Goal: Information Seeking & Learning: Stay updated

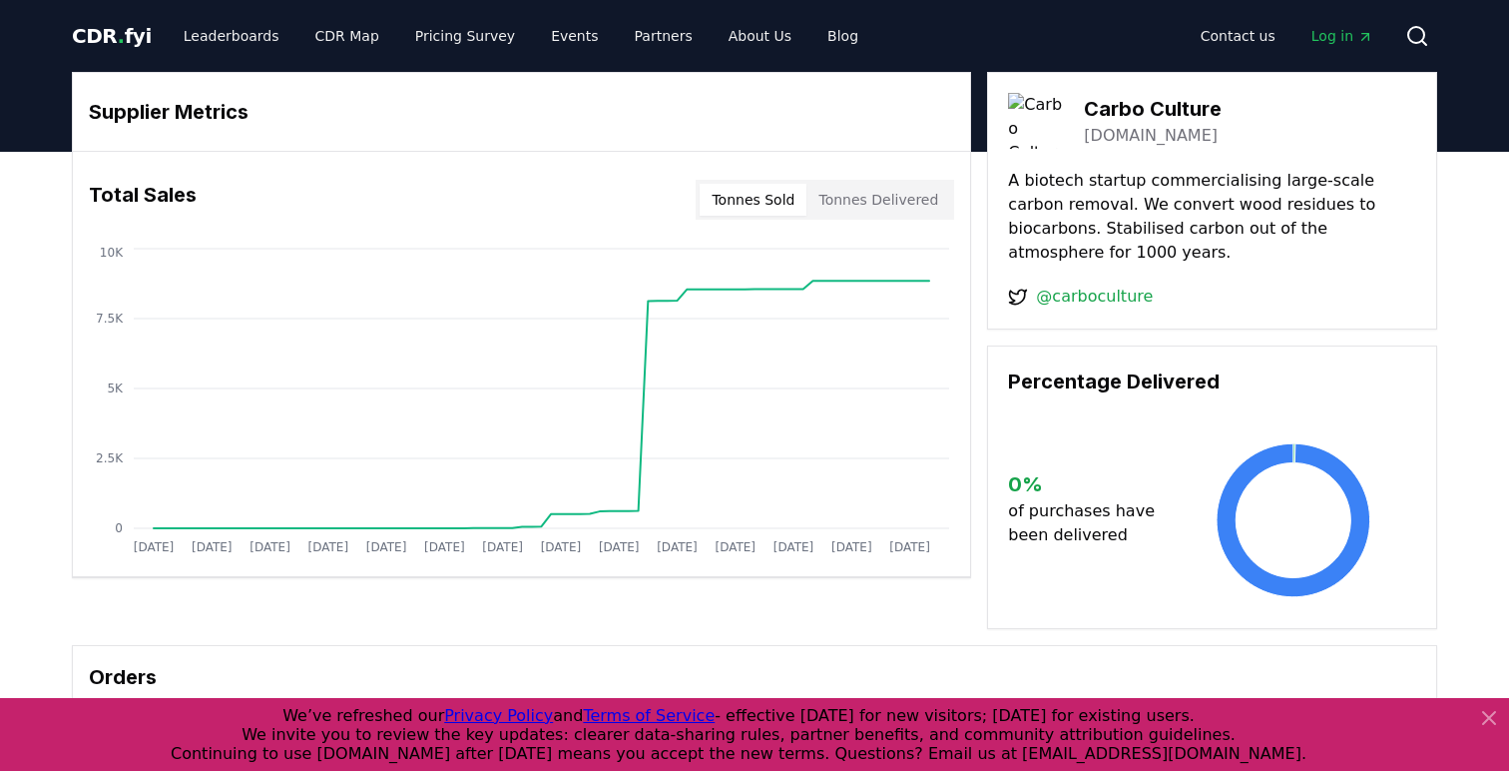
scroll to position [3, 0]
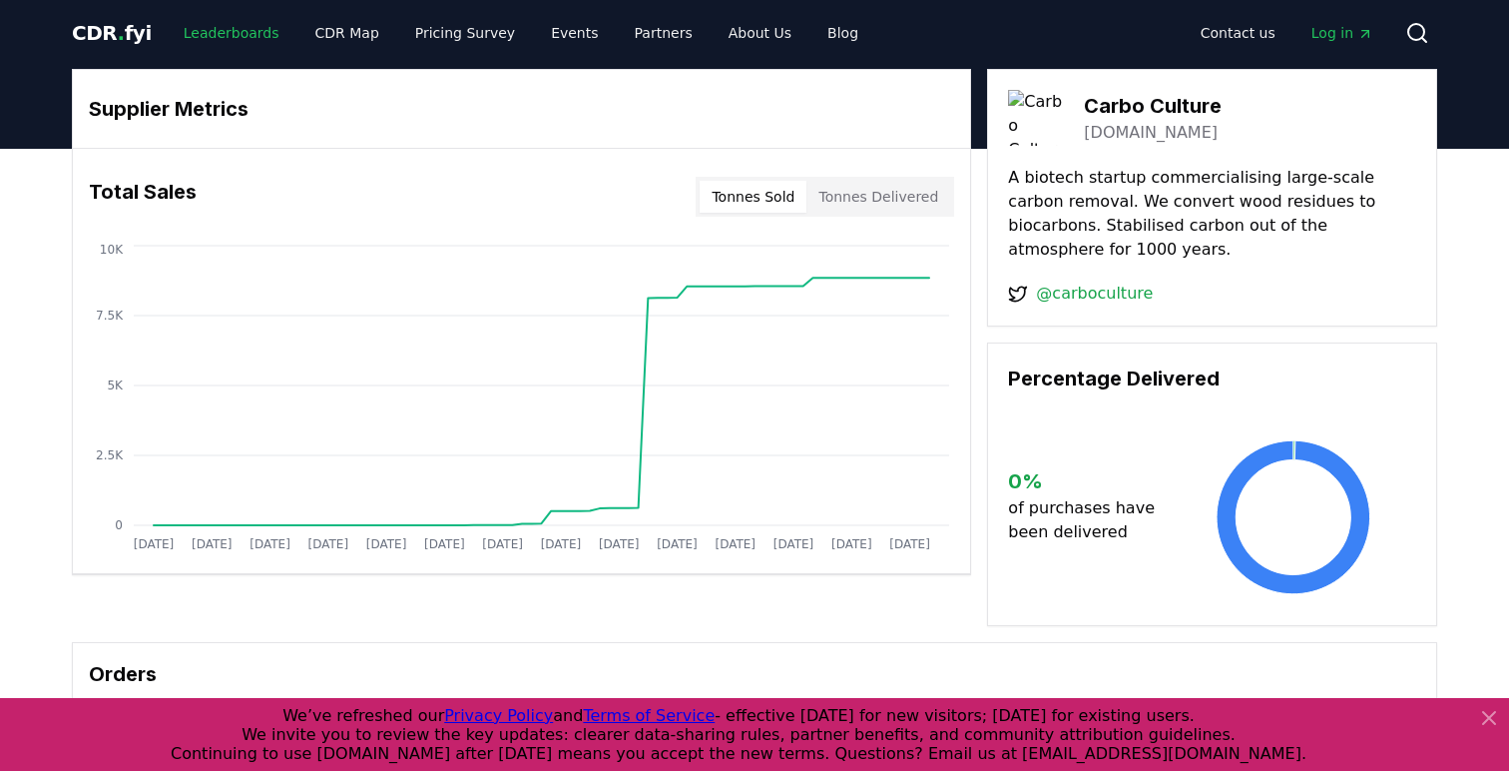
click at [221, 32] on link "Leaderboards" at bounding box center [232, 33] width 128 height 36
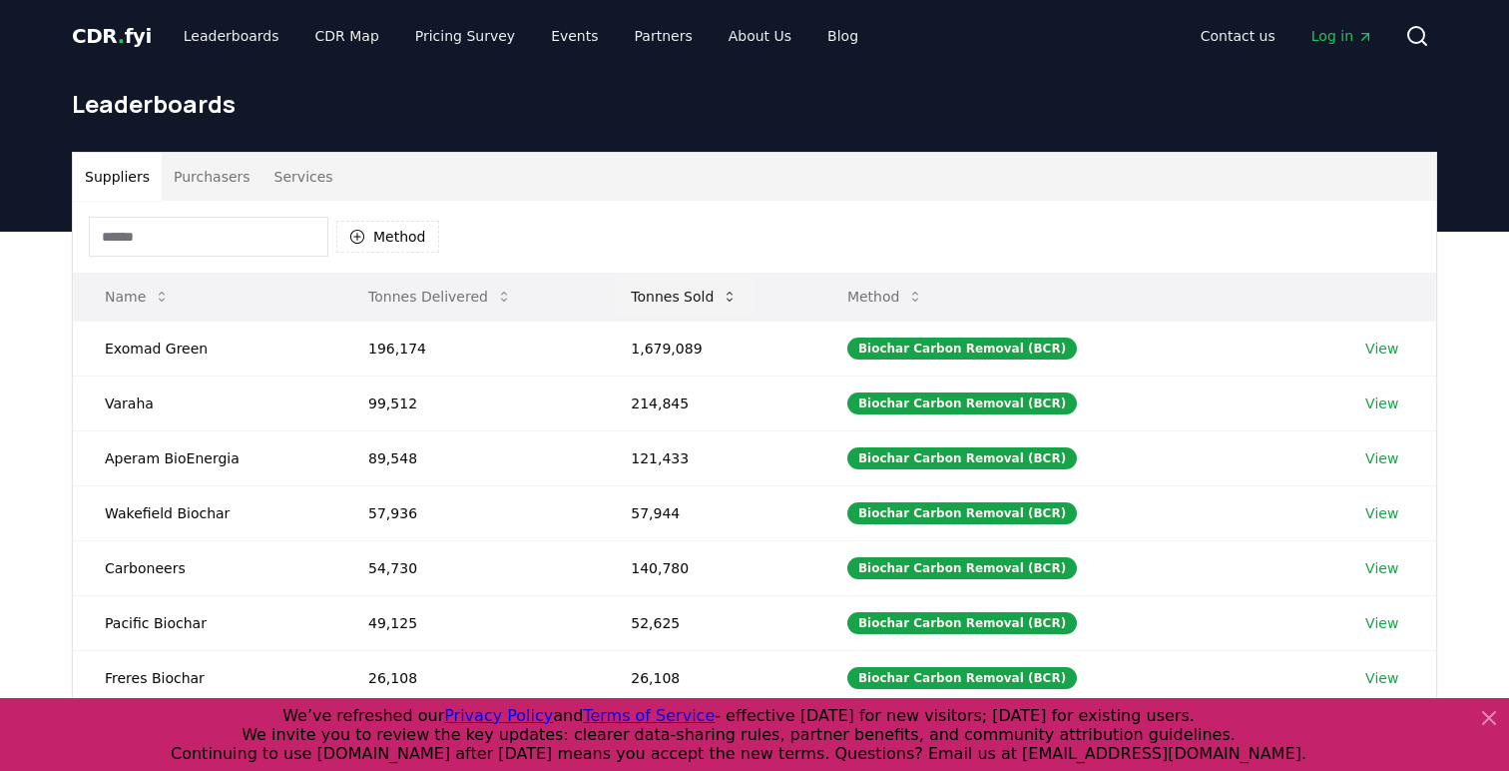
click at [735, 285] on button "Tonnes Sold" at bounding box center [684, 296] width 139 height 40
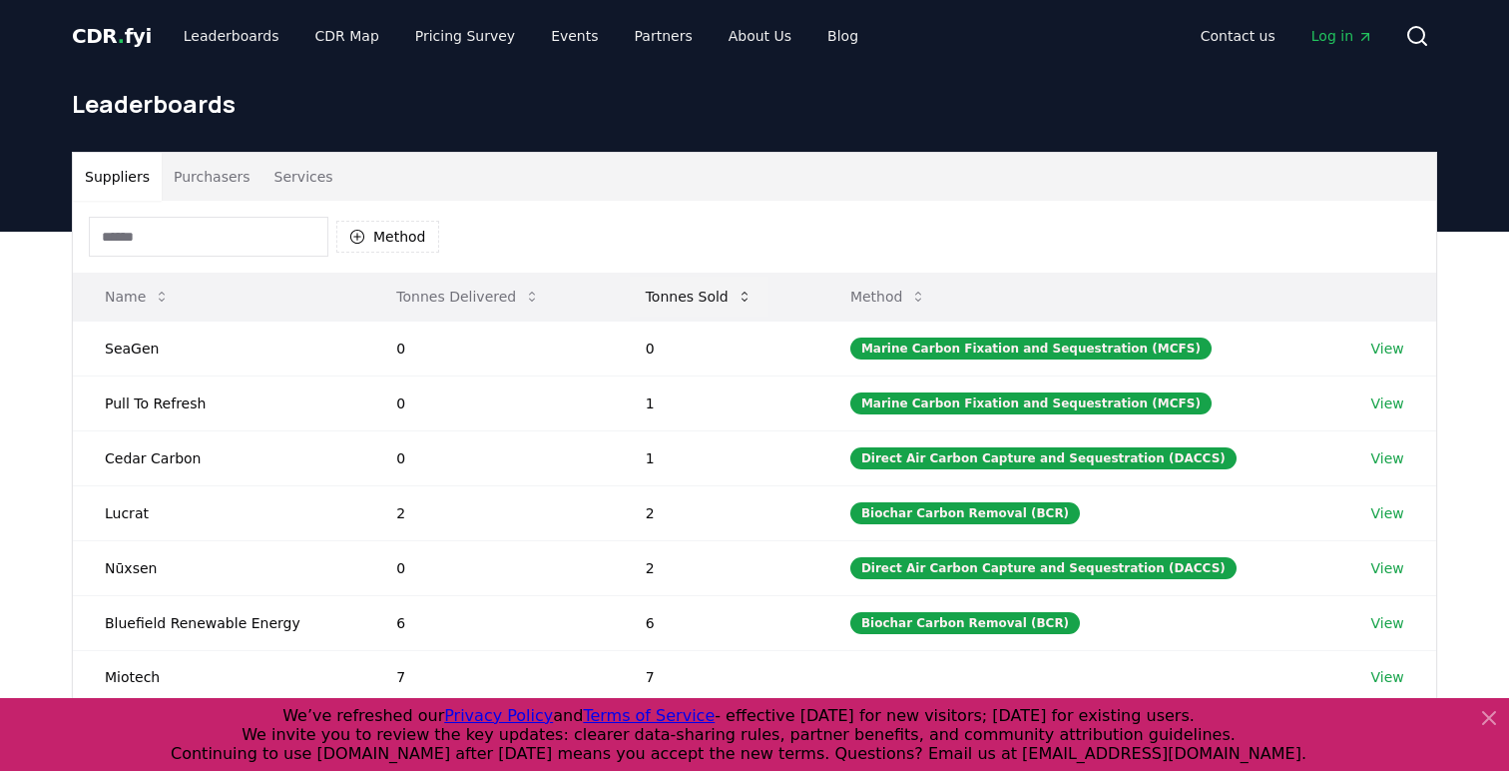
click at [735, 285] on button "Tonnes Sold" at bounding box center [699, 296] width 139 height 40
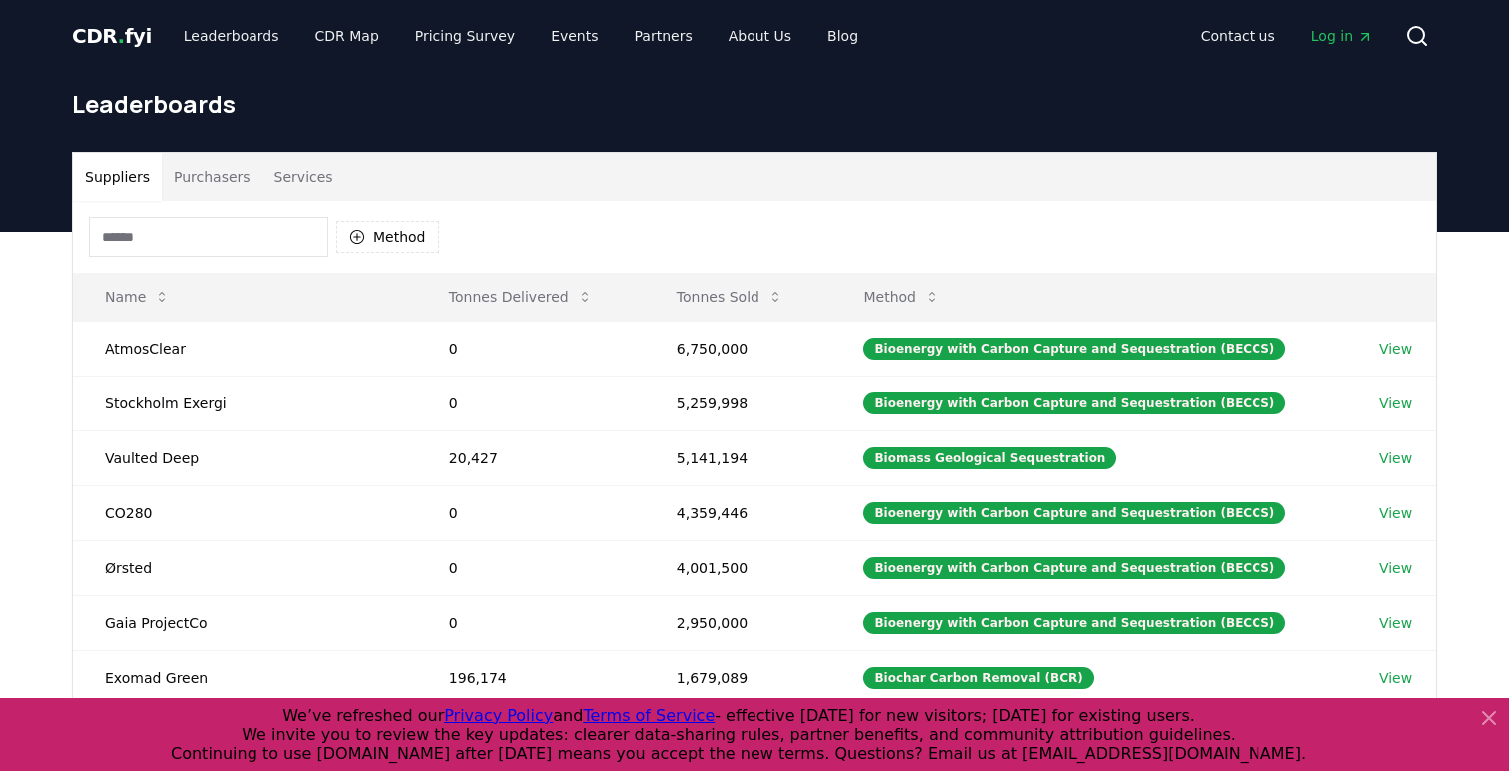
click at [249, 238] on input at bounding box center [209, 237] width 240 height 40
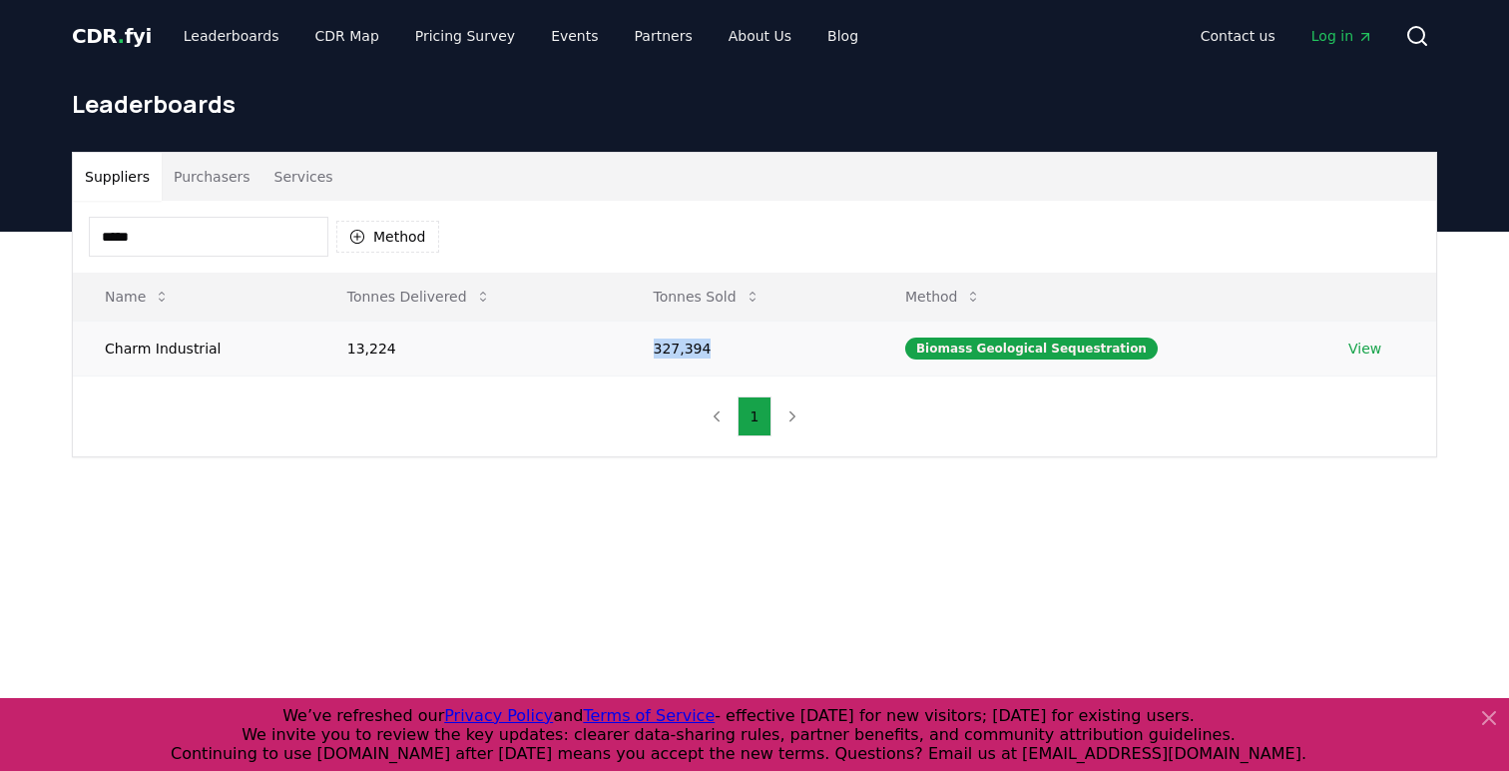
drag, startPoint x: 718, startPoint y: 346, endPoint x: 652, endPoint y: 345, distance: 65.9
click at [652, 345] on td "327,394" at bounding box center [748, 347] width 252 height 55
copy td "327,394"
click at [228, 240] on input "*****" at bounding box center [209, 237] width 240 height 40
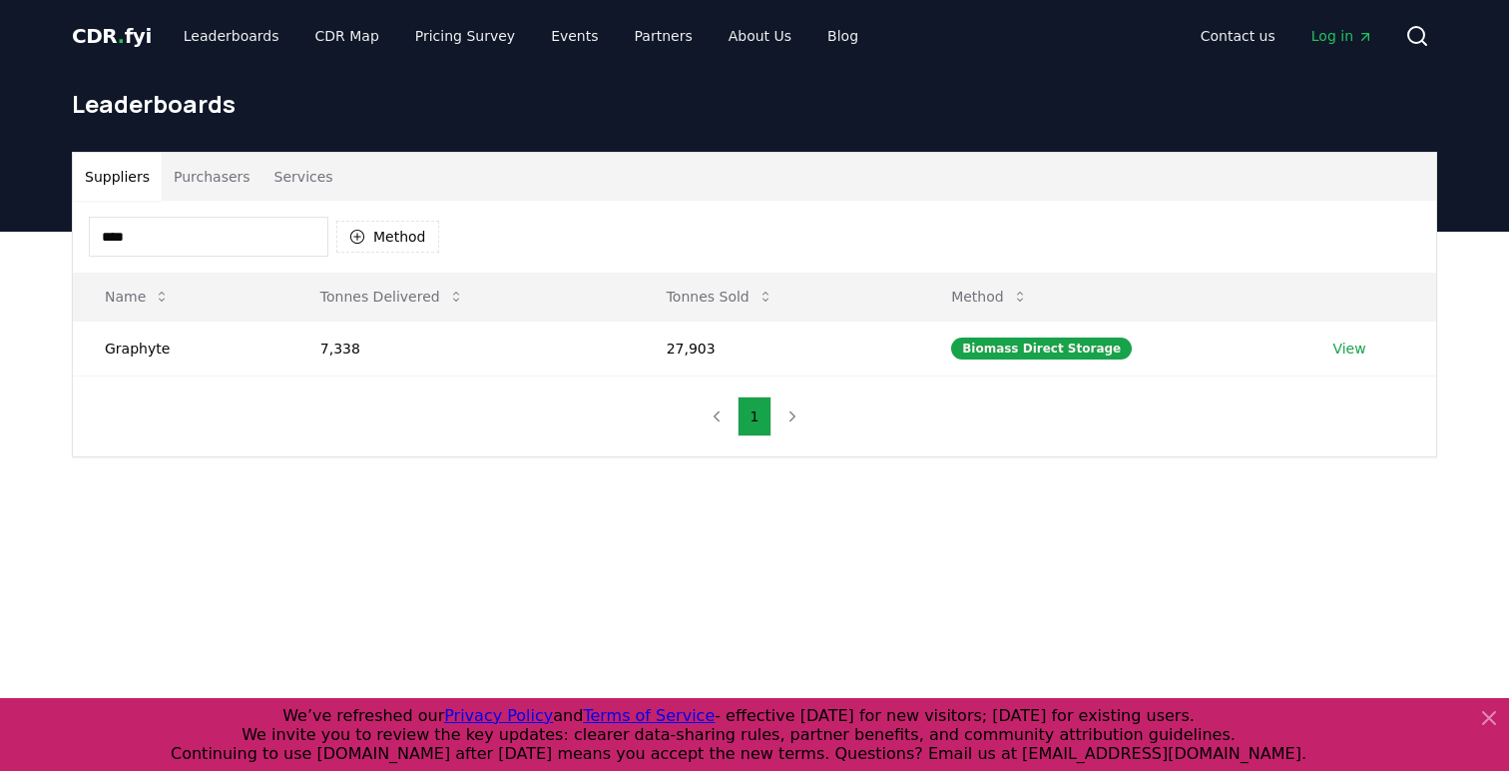
click at [192, 224] on input "****" at bounding box center [209, 237] width 240 height 40
drag, startPoint x: 213, startPoint y: 241, endPoint x: 0, endPoint y: 227, distance: 213.1
click at [0, 228] on div "CDR . fyi Leaderboards CDR Map Pricing Survey Events Partners About Us Blog Con…" at bounding box center [754, 661] width 1509 height 1322
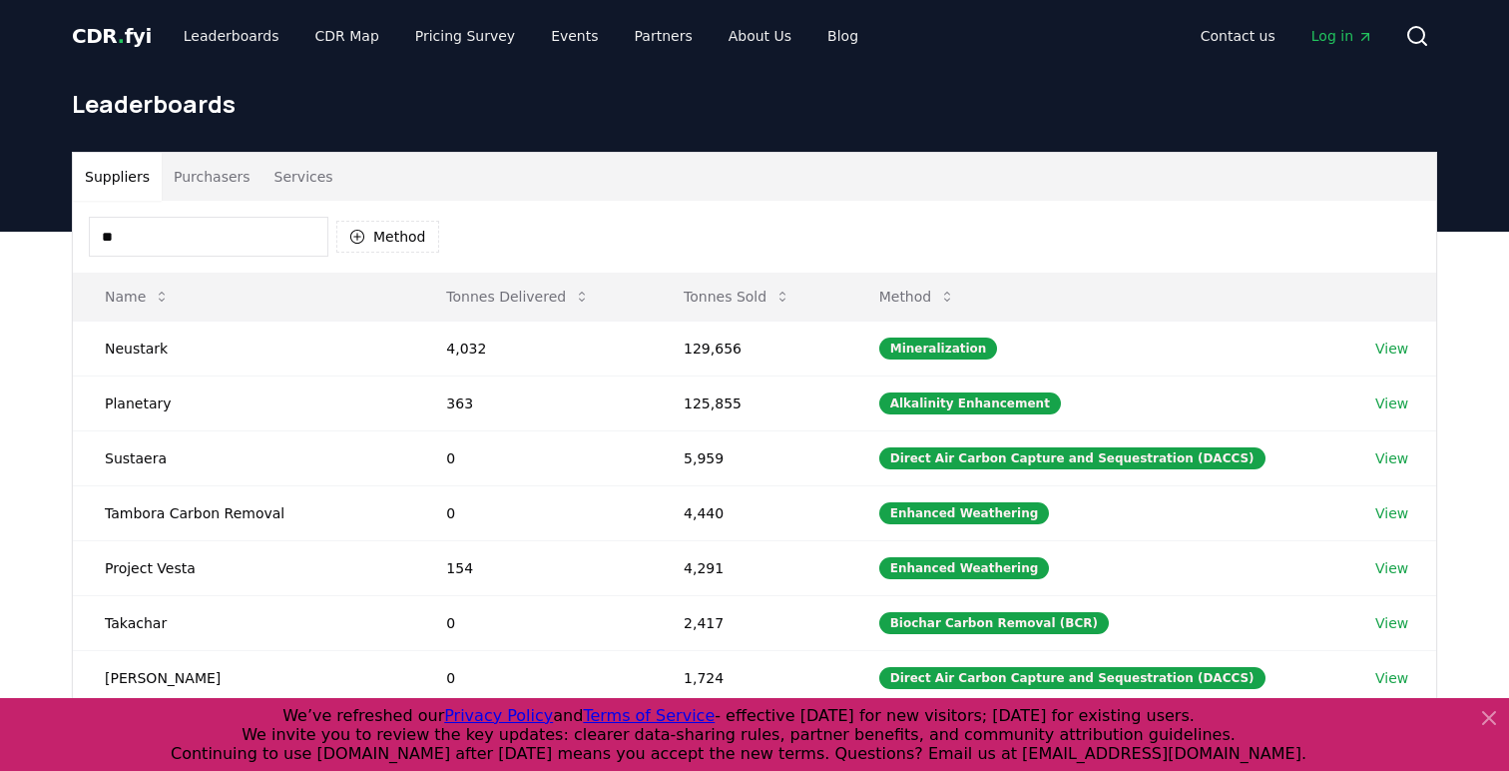
type input "*"
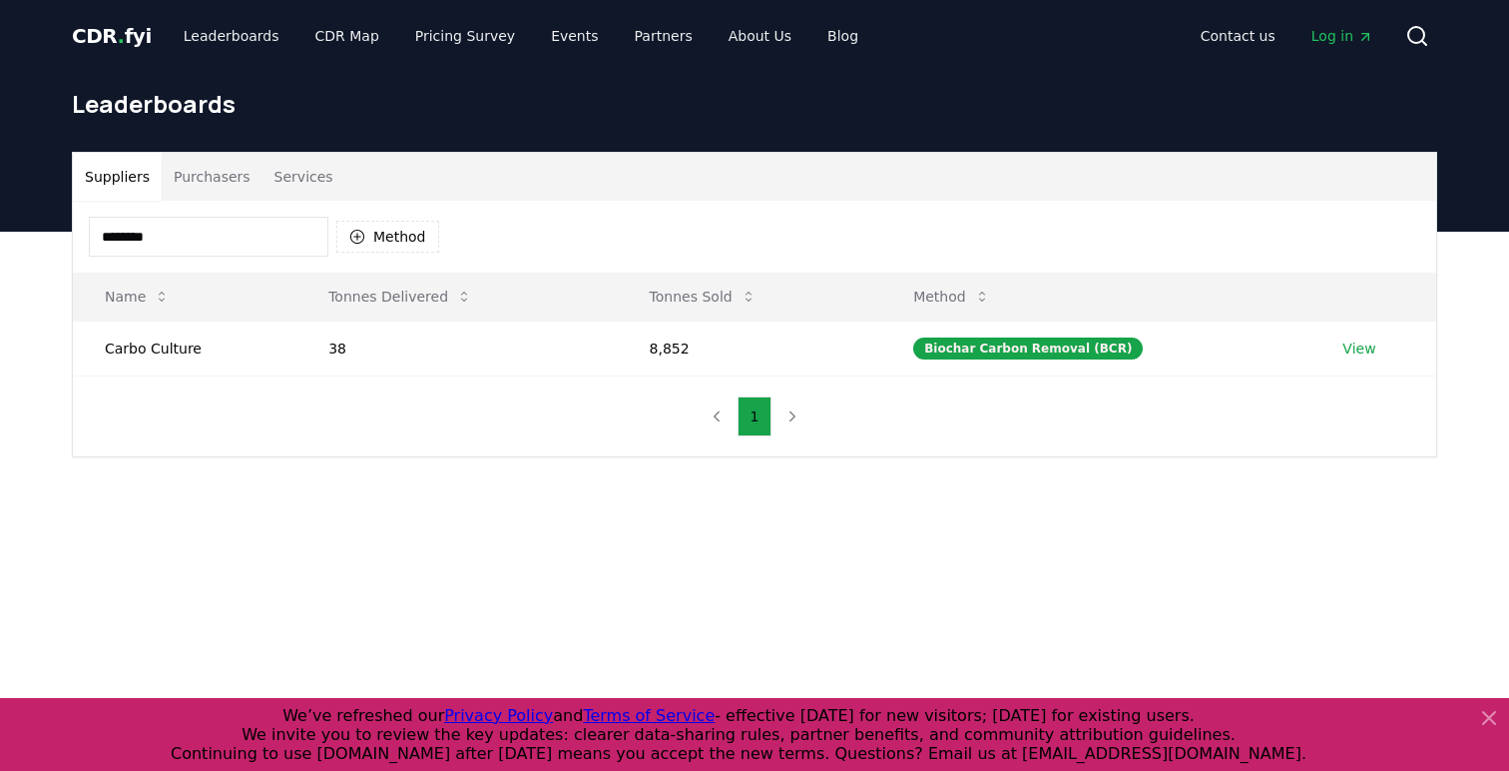
type input "********"
drag, startPoint x: 215, startPoint y: 244, endPoint x: 0, endPoint y: 237, distance: 214.7
click at [0, 238] on div "Suppliers Purchasers Services ******** Method Name Tonnes Delivered Tonnes Sold…" at bounding box center [754, 384] width 1509 height 305
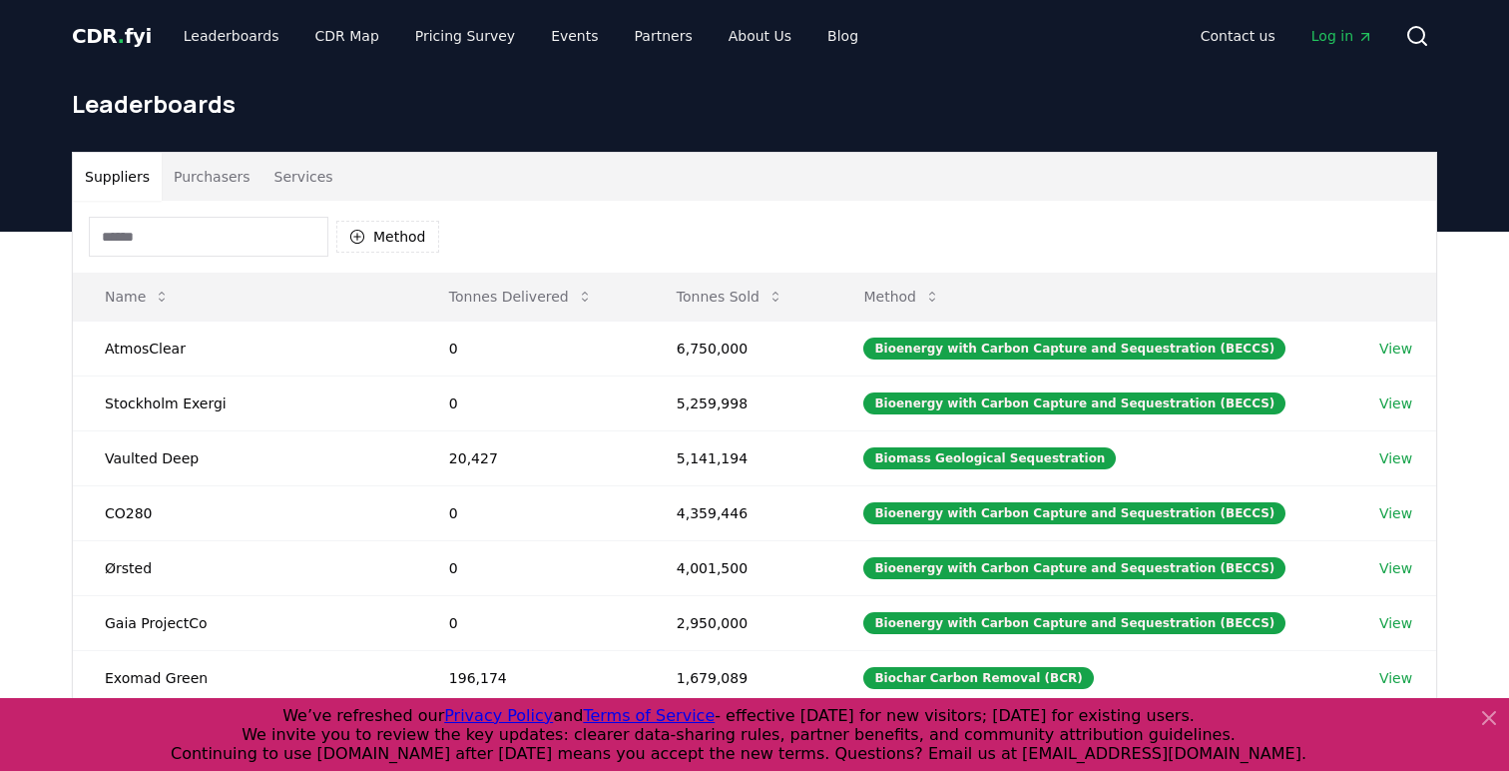
click at [118, 37] on span "." at bounding box center [121, 36] width 7 height 24
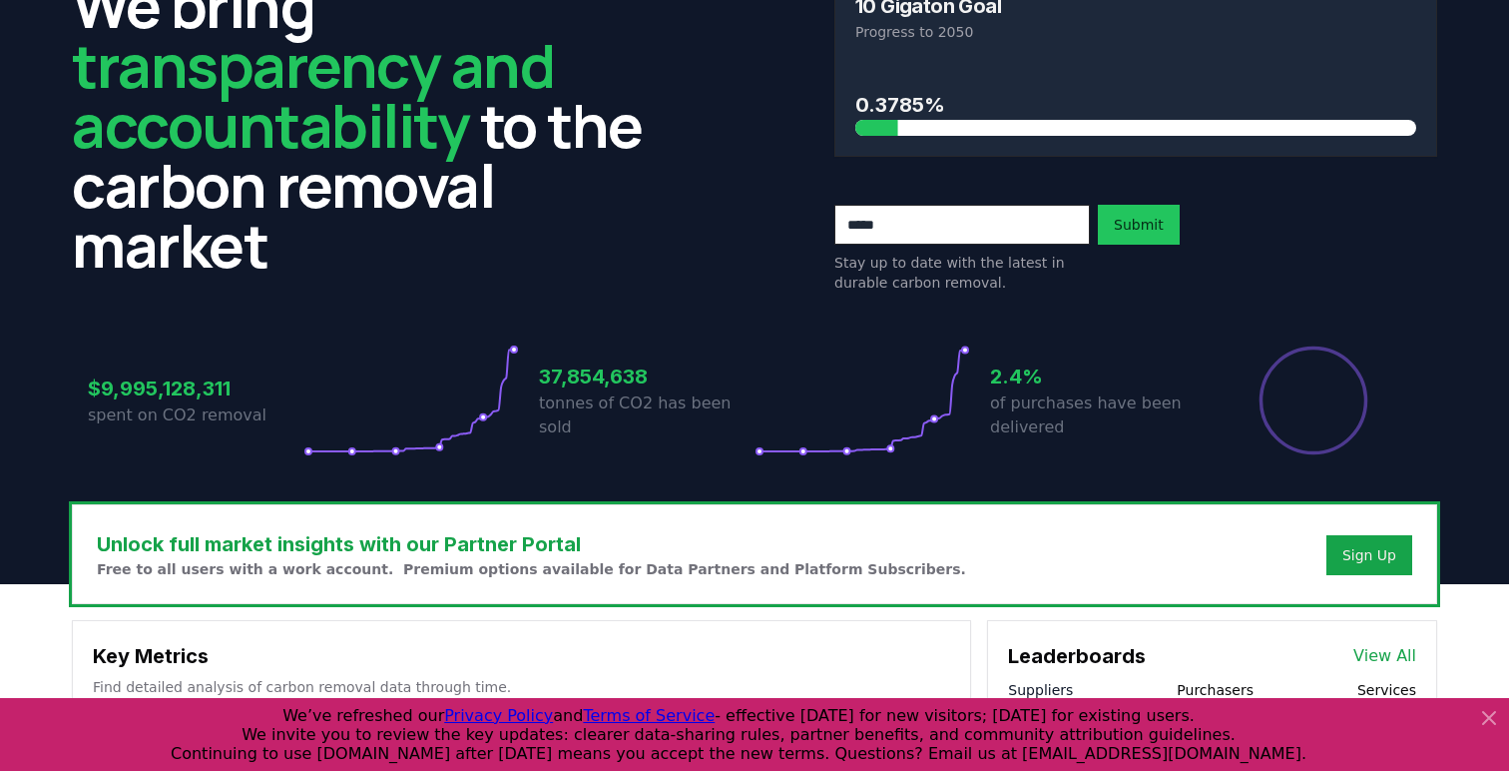
scroll to position [136, 0]
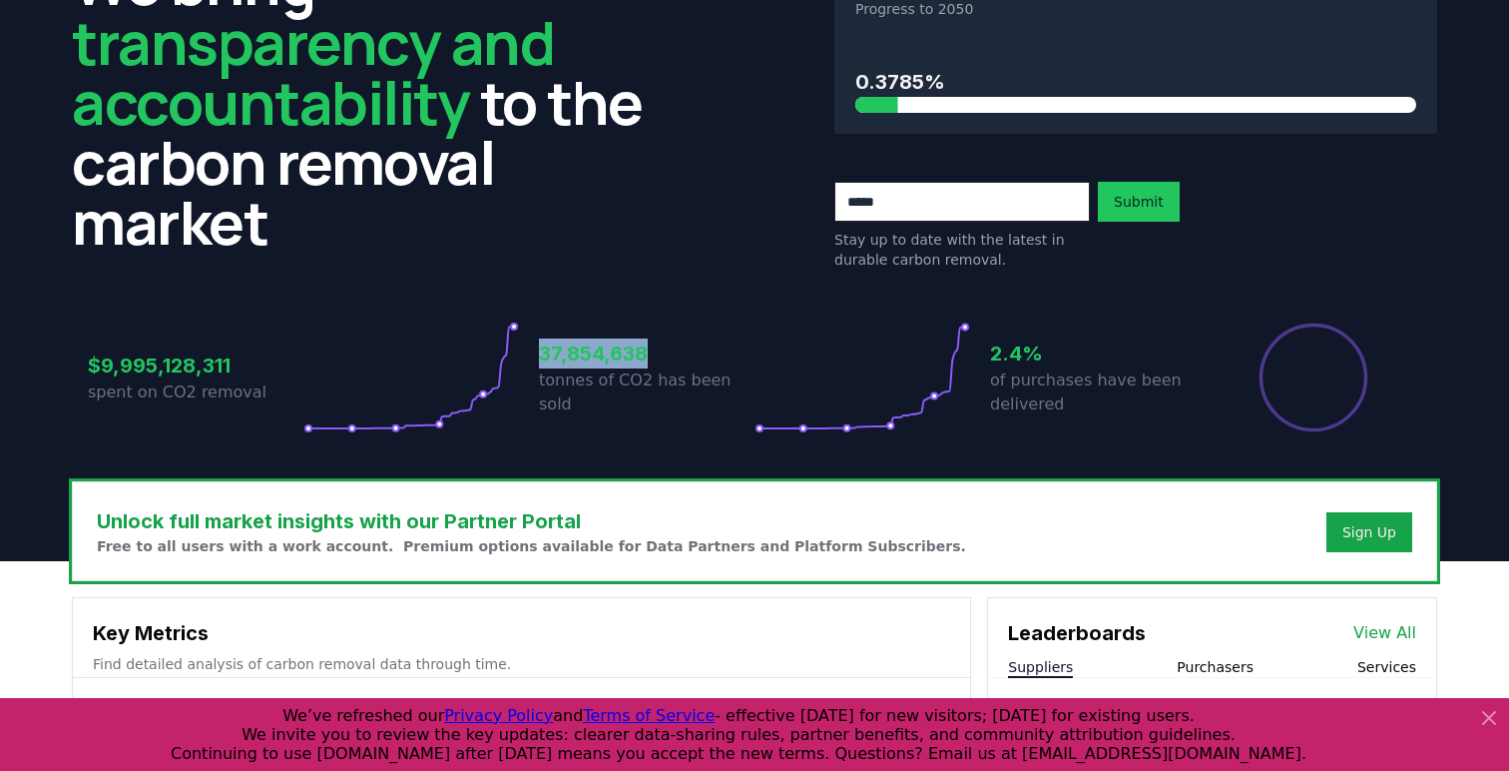
drag, startPoint x: 651, startPoint y: 369, endPoint x: 543, endPoint y: 370, distance: 107.8
click at [543, 368] on h3 "37,854,638" at bounding box center [647, 353] width 216 height 30
drag, startPoint x: 542, startPoint y: 370, endPoint x: 638, endPoint y: 370, distance: 95.8
click at [638, 368] on h3 "37,854,638" at bounding box center [647, 353] width 216 height 30
click at [657, 368] on h3 "37,854,638" at bounding box center [647, 353] width 216 height 30
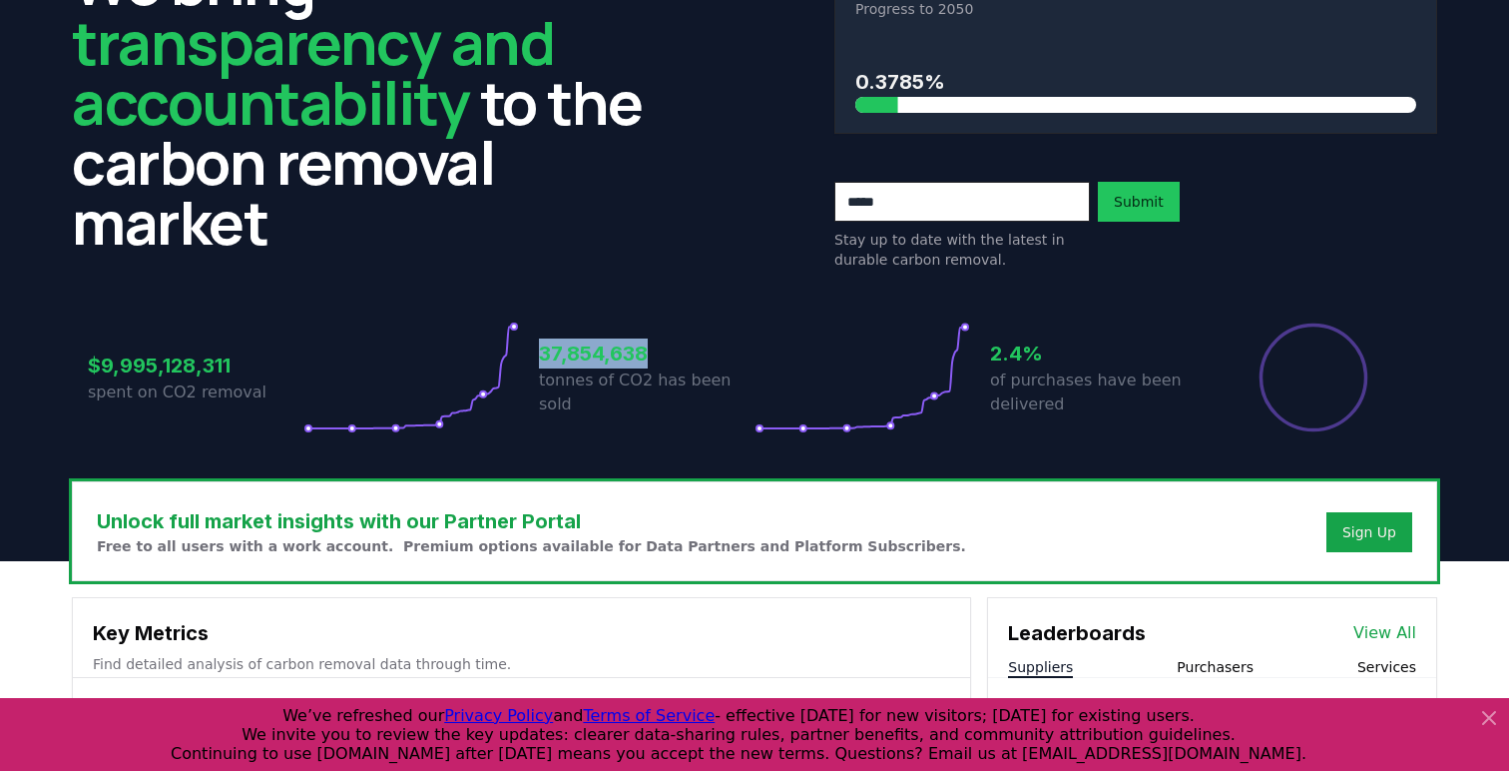
drag, startPoint x: 648, startPoint y: 366, endPoint x: 520, endPoint y: 366, distance: 127.8
click at [520, 366] on div "$9,995,128,311 spent on CO2 removal 37,854,638 tonnes of CO2 has been sold 2.4%…" at bounding box center [755, 377] width 1334 height 112
copy h3 "37,854,638"
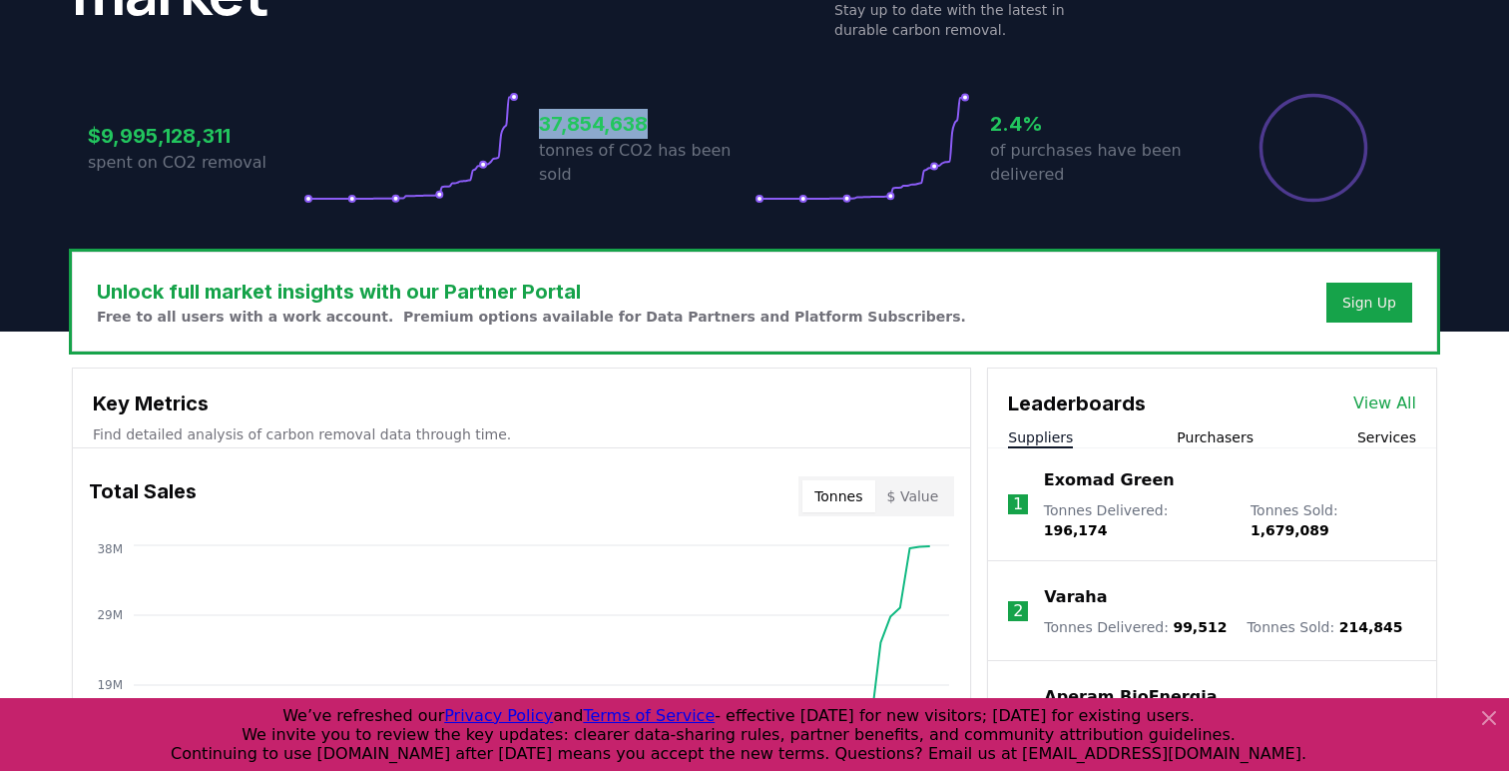
scroll to position [273, 0]
